Goal: Check status: Check status

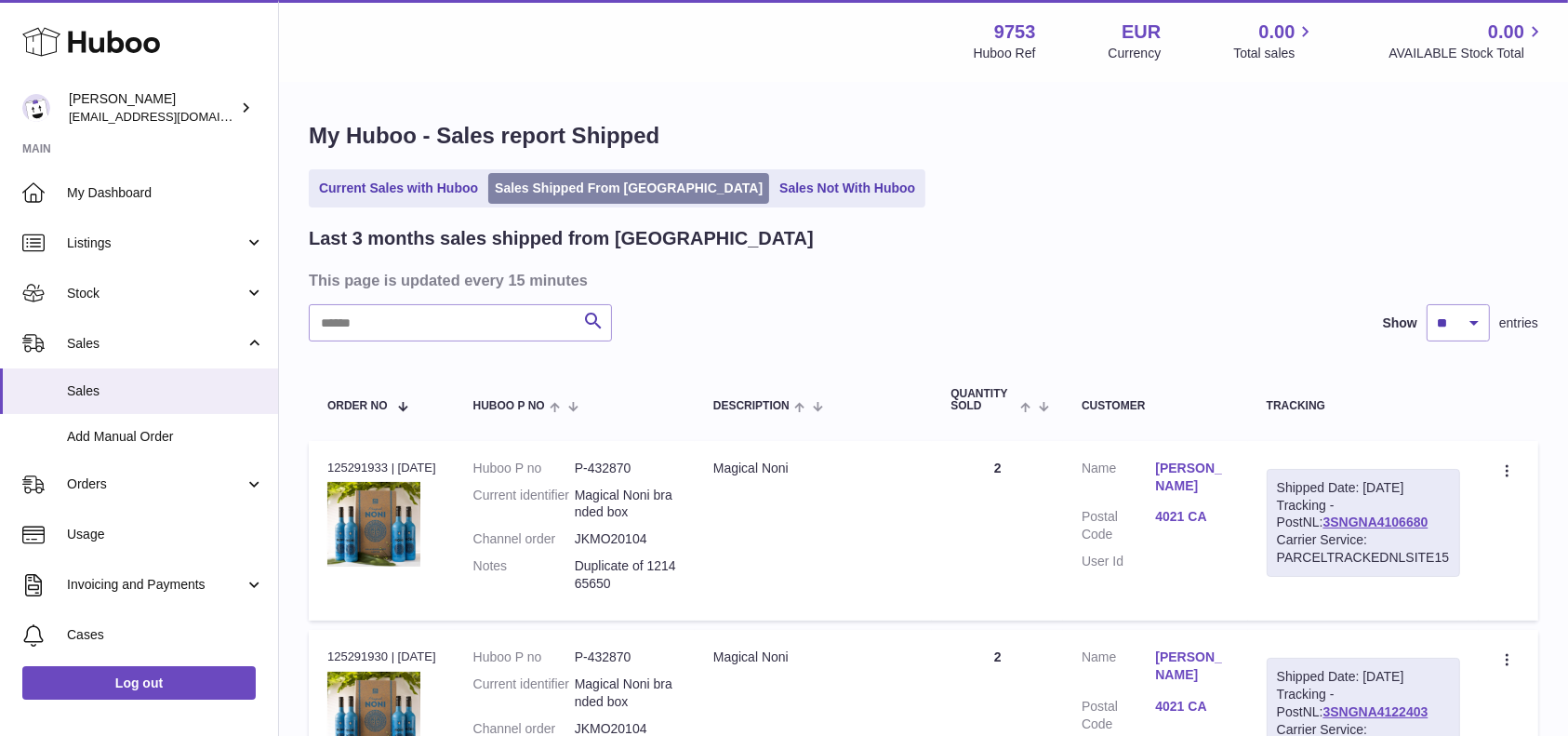
click at [574, 183] on link "Sales Shipped From Huboo" at bounding box center [629, 187] width 281 height 30
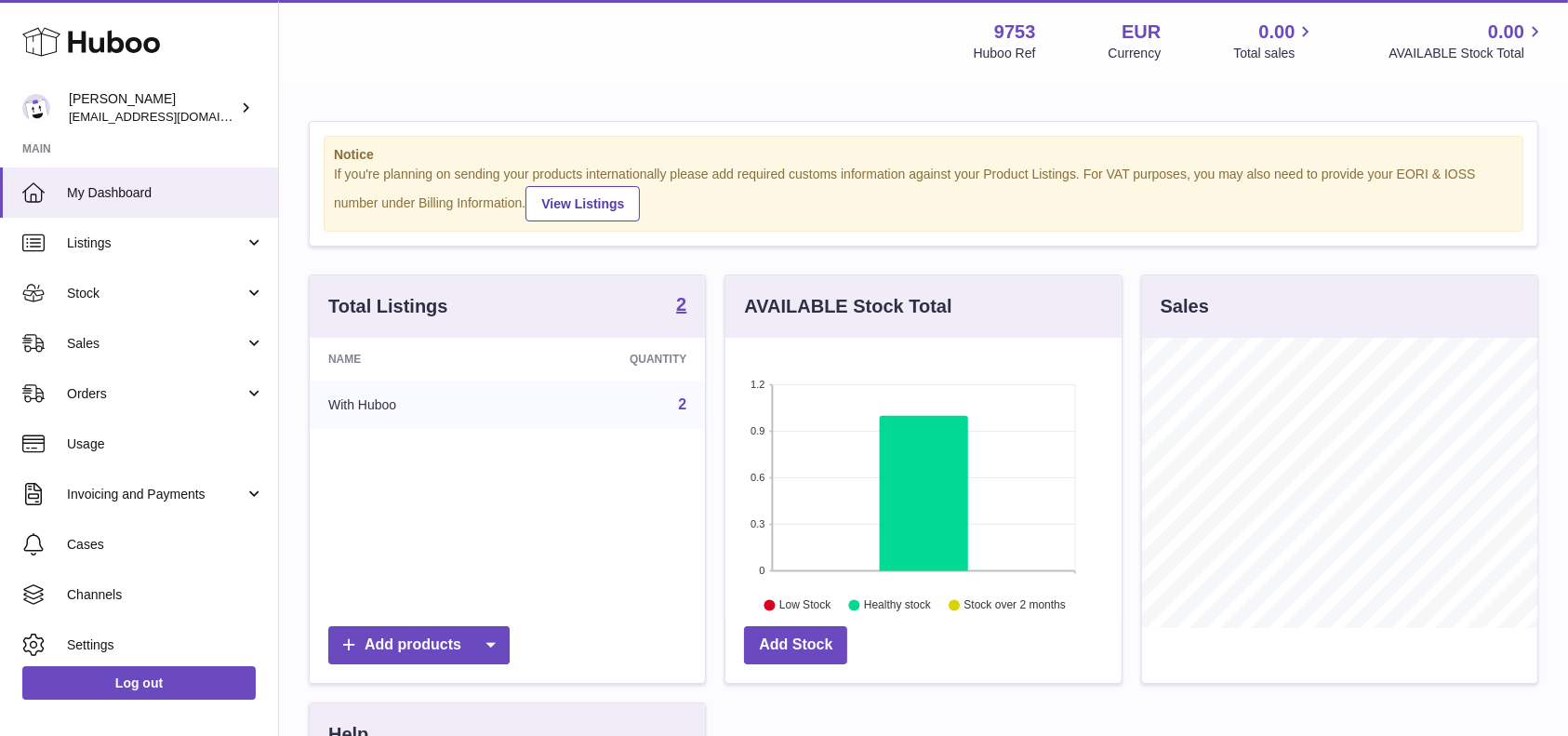
scroll to position [290, 395]
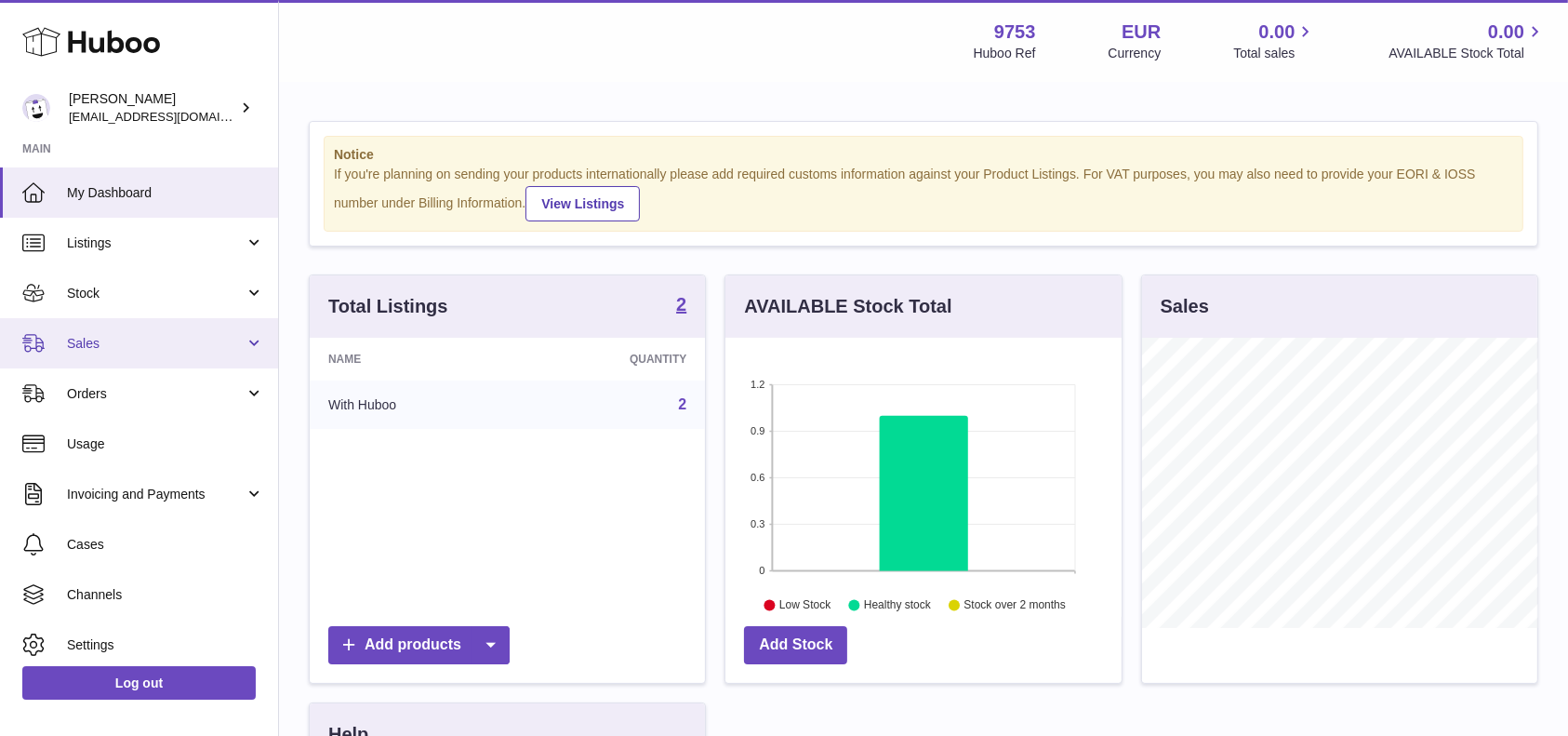
click at [168, 342] on span "Sales" at bounding box center [155, 343] width 178 height 18
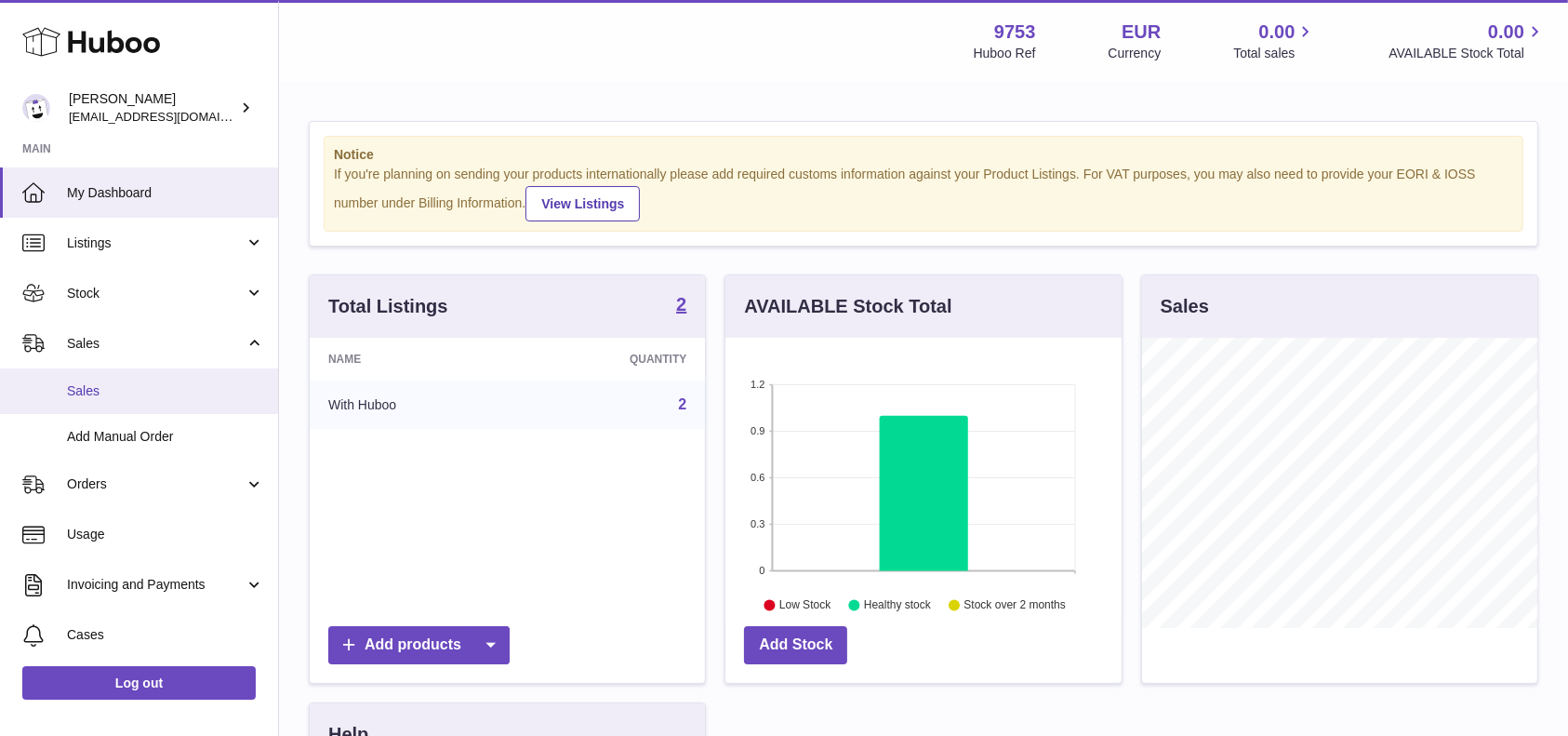
click at [186, 394] on span "Sales" at bounding box center [165, 392] width 197 height 18
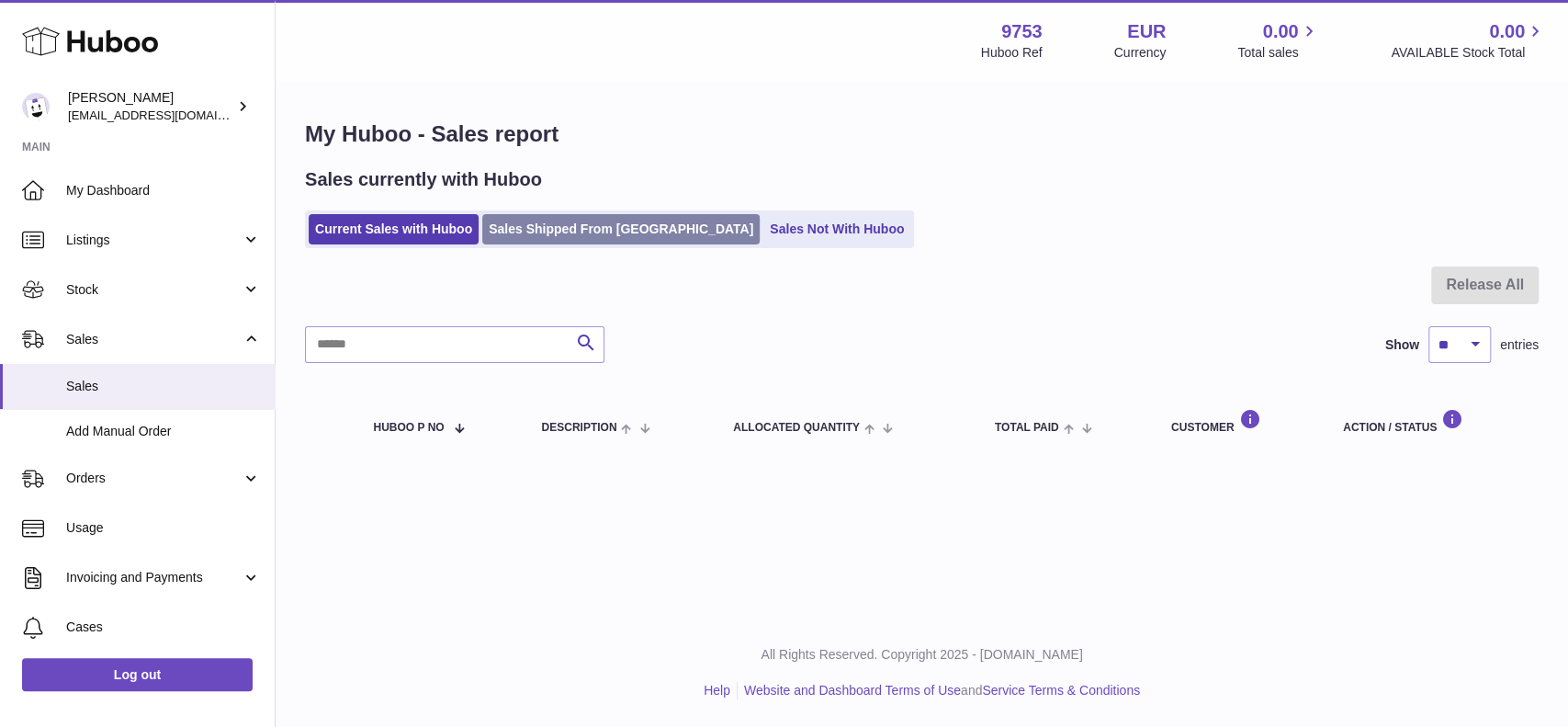
click at [604, 239] on link "Sales Shipped From [GEOGRAPHIC_DATA]" at bounding box center [621, 229] width 277 height 30
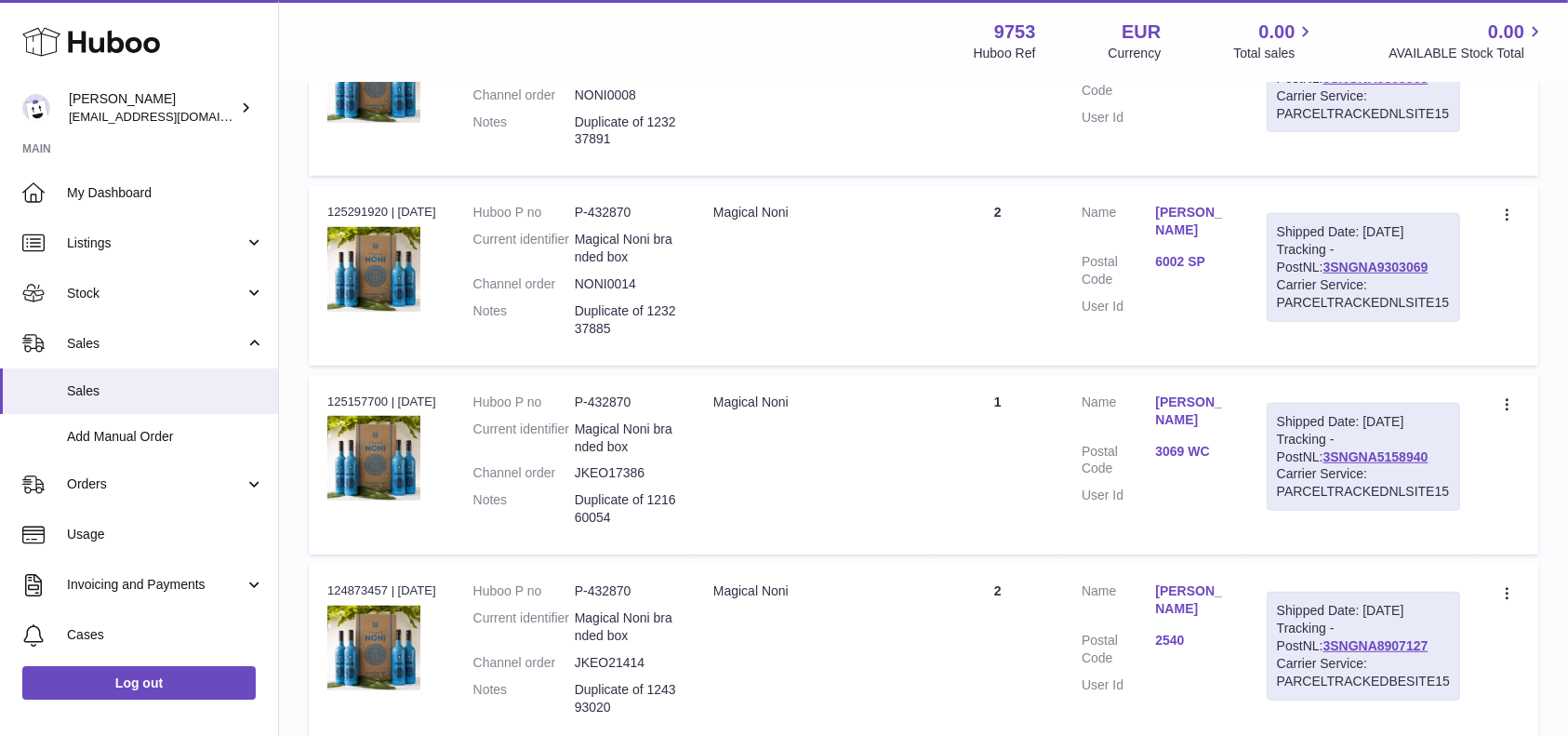
scroll to position [1239, 0]
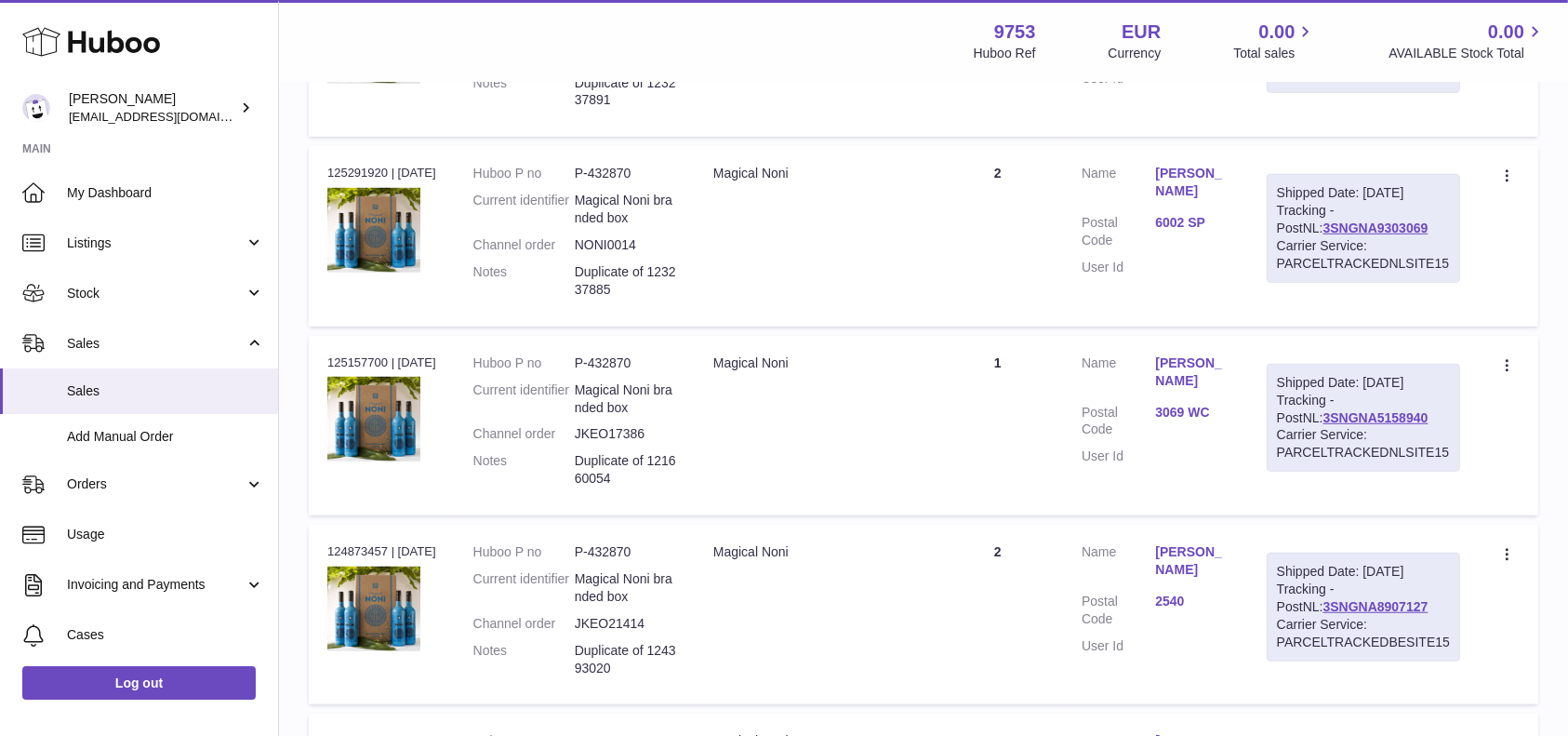
drag, startPoint x: 1387, startPoint y: 431, endPoint x: 1339, endPoint y: 410, distance: 52.4
click at [1339, 410] on div "Shipped Date: 22nd Sep 2025 Tracking - PostNL: 3SNGNA5158940 Carrier Service: P…" at bounding box center [1363, 418] width 193 height 108
copy div "PostNL: 3SNGNA5158940"
